Goal: Information Seeking & Learning: Learn about a topic

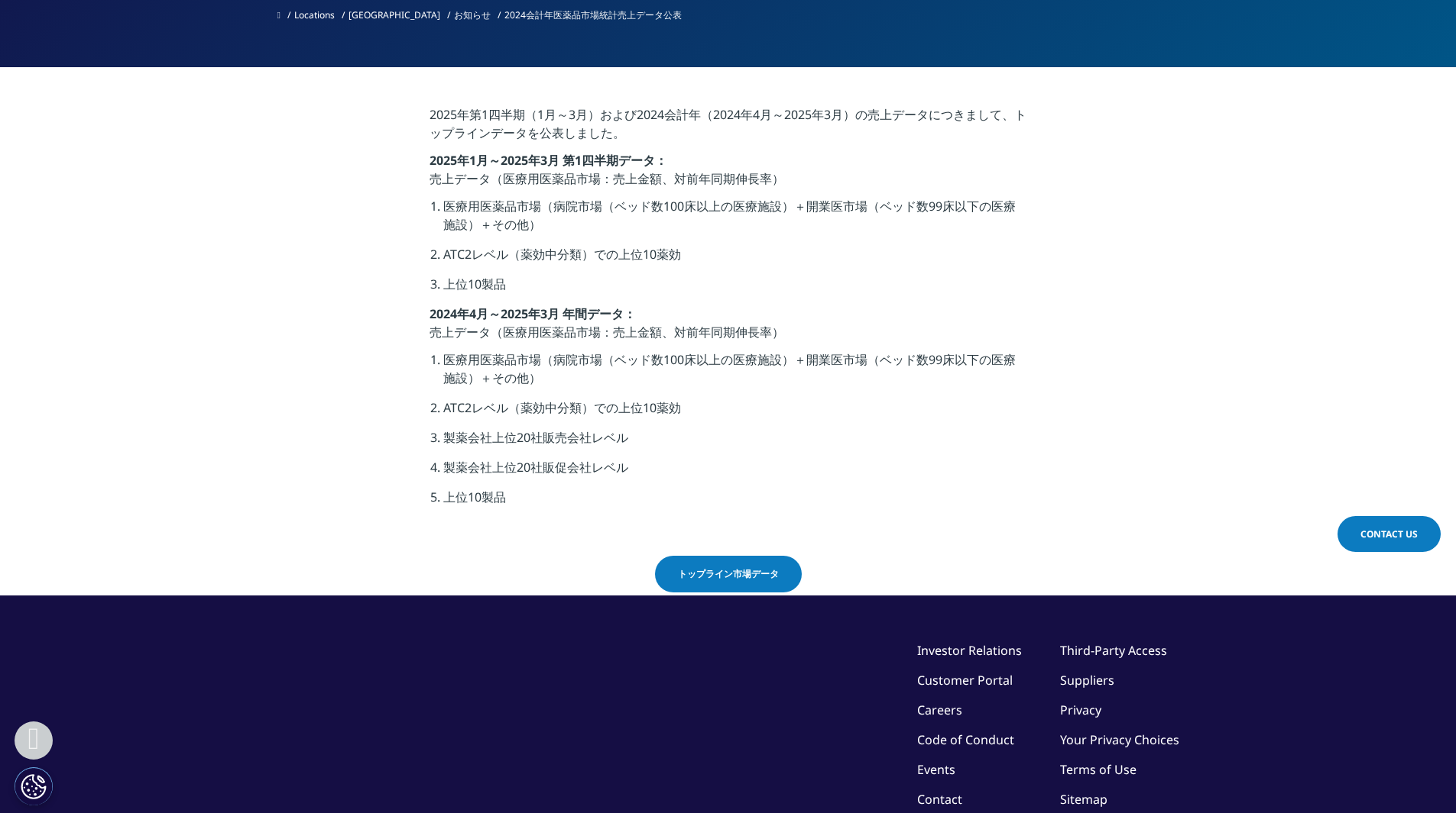
scroll to position [306, 0]
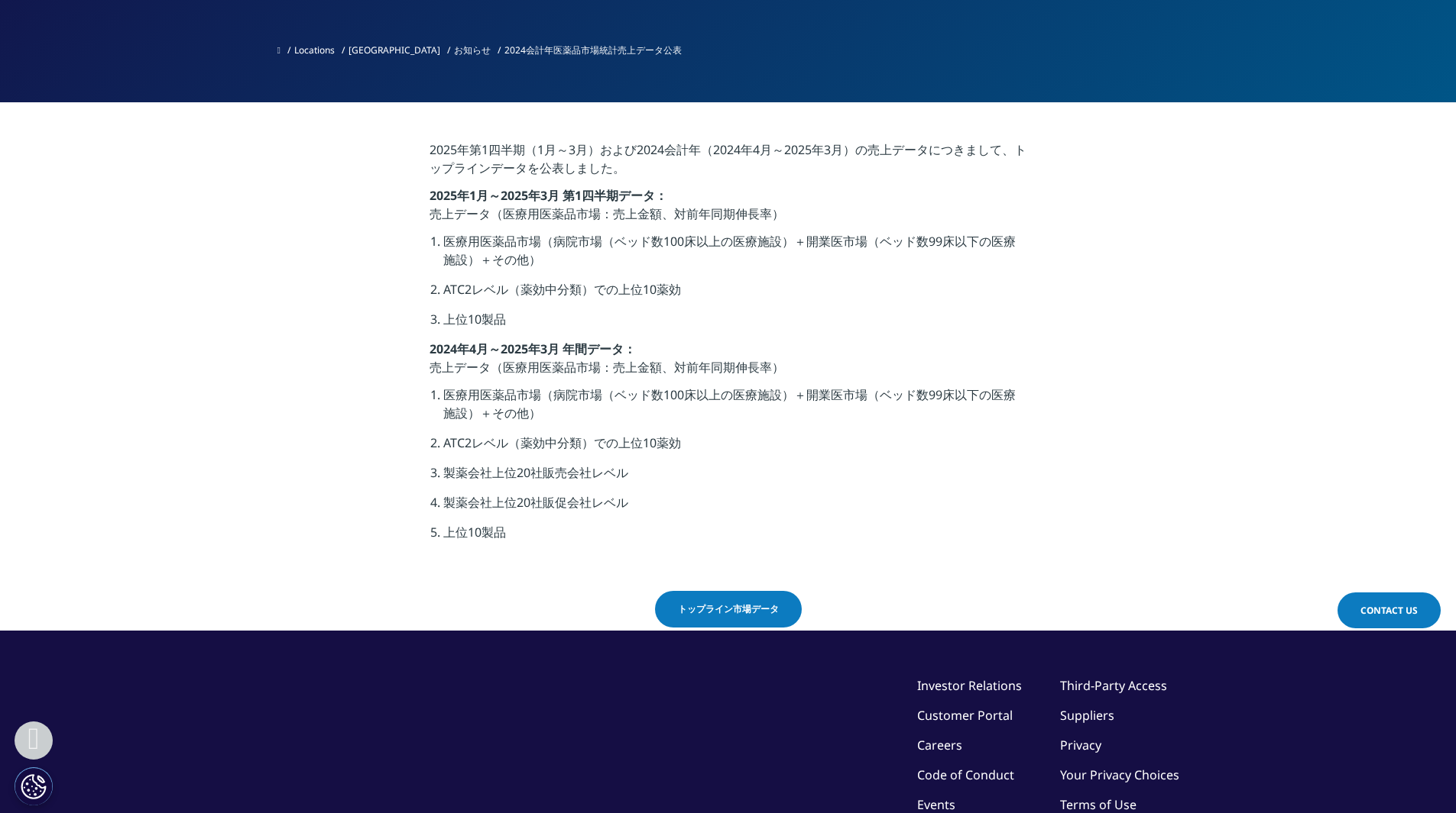
click at [720, 607] on span "トップライン市場データ" at bounding box center [728, 609] width 100 height 14
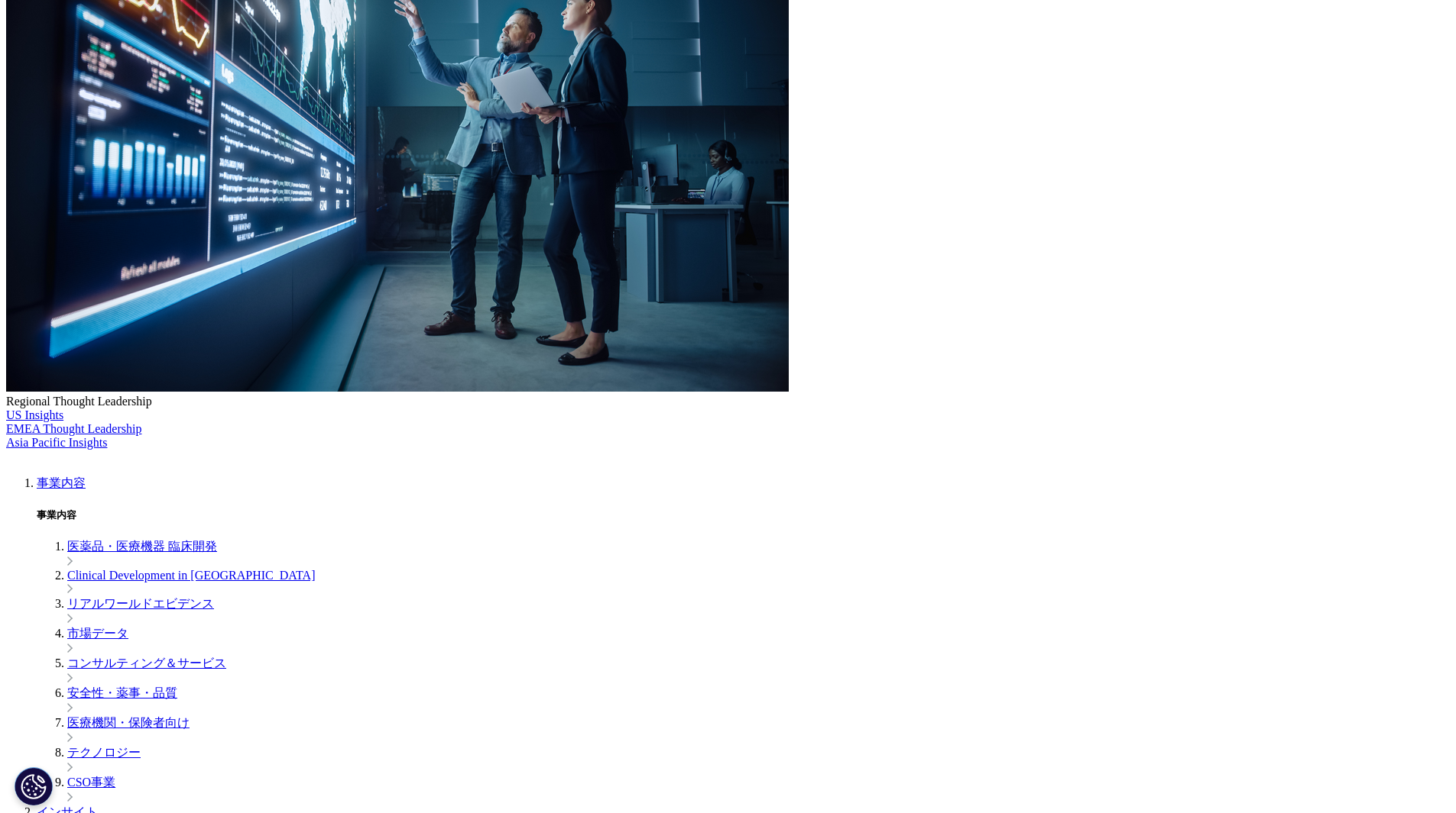
scroll to position [229, 0]
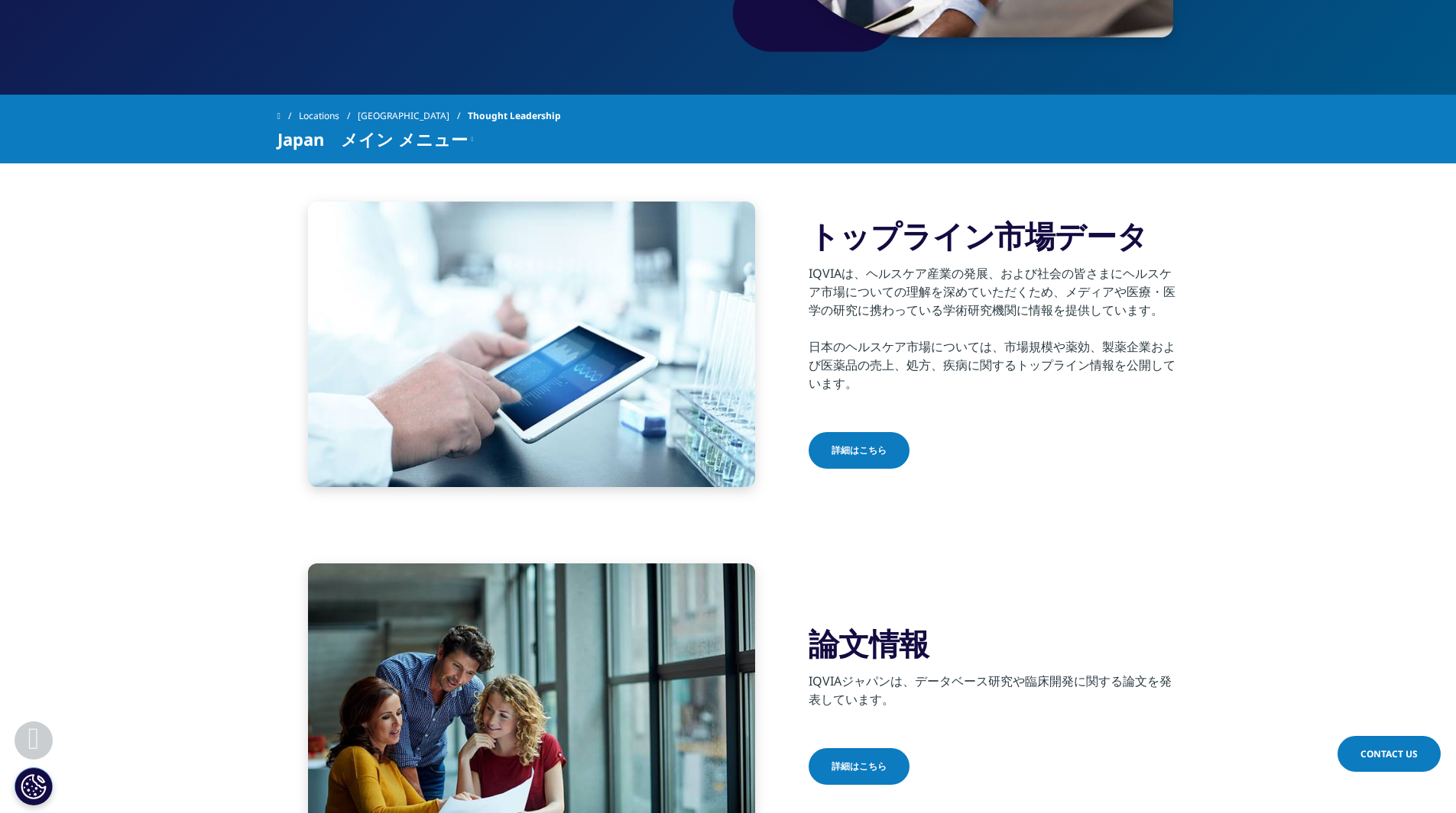
scroll to position [166, 0]
